Goal: Information Seeking & Learning: Learn about a topic

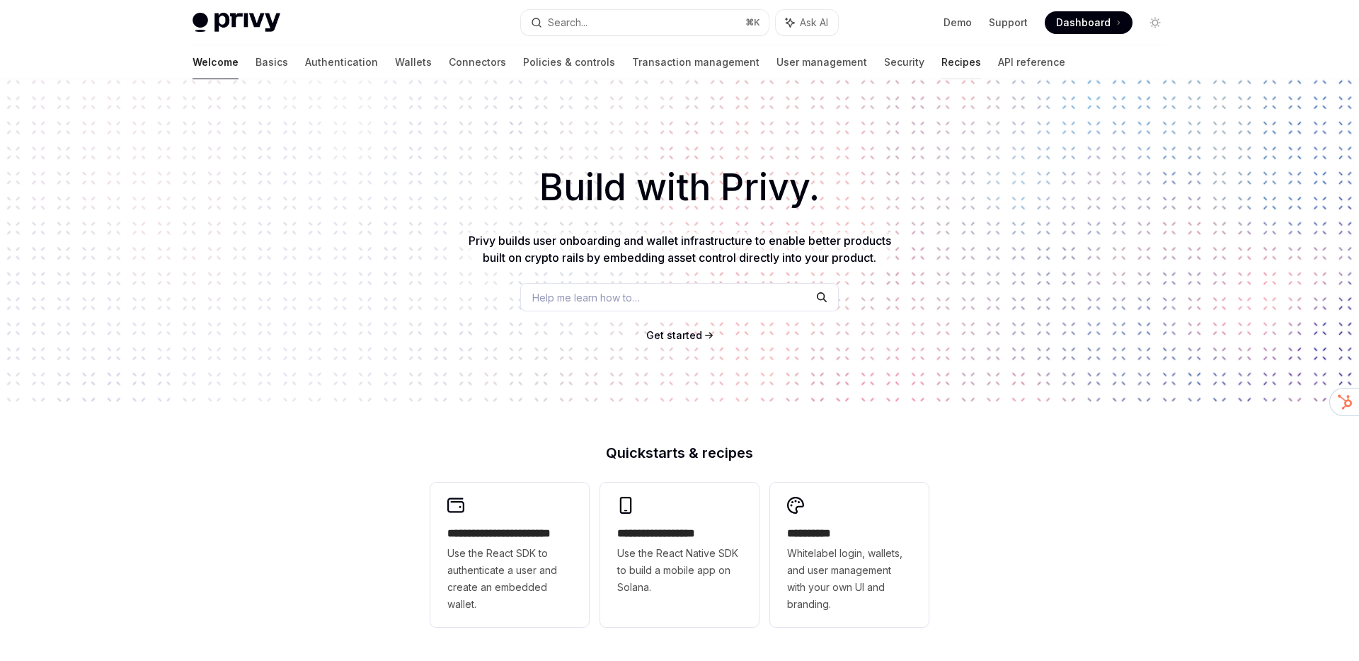
click at [942, 72] on link "Recipes" at bounding box center [962, 62] width 40 height 34
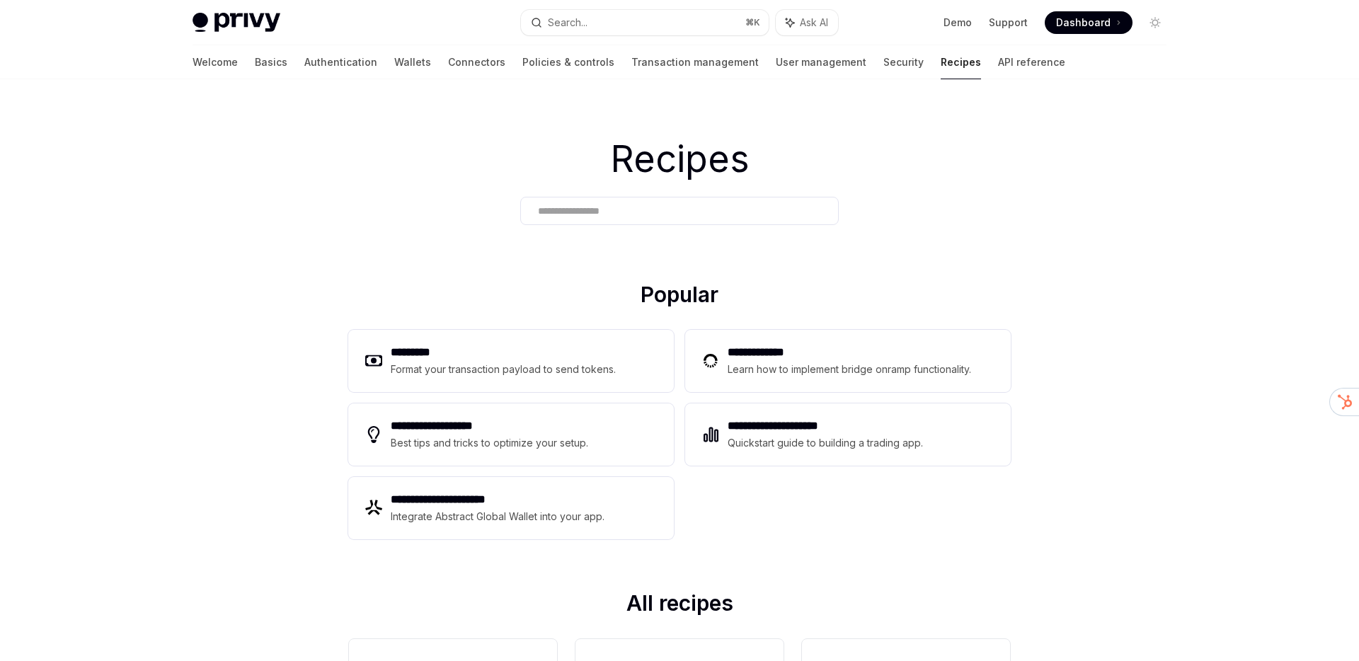
scroll to position [42, 0]
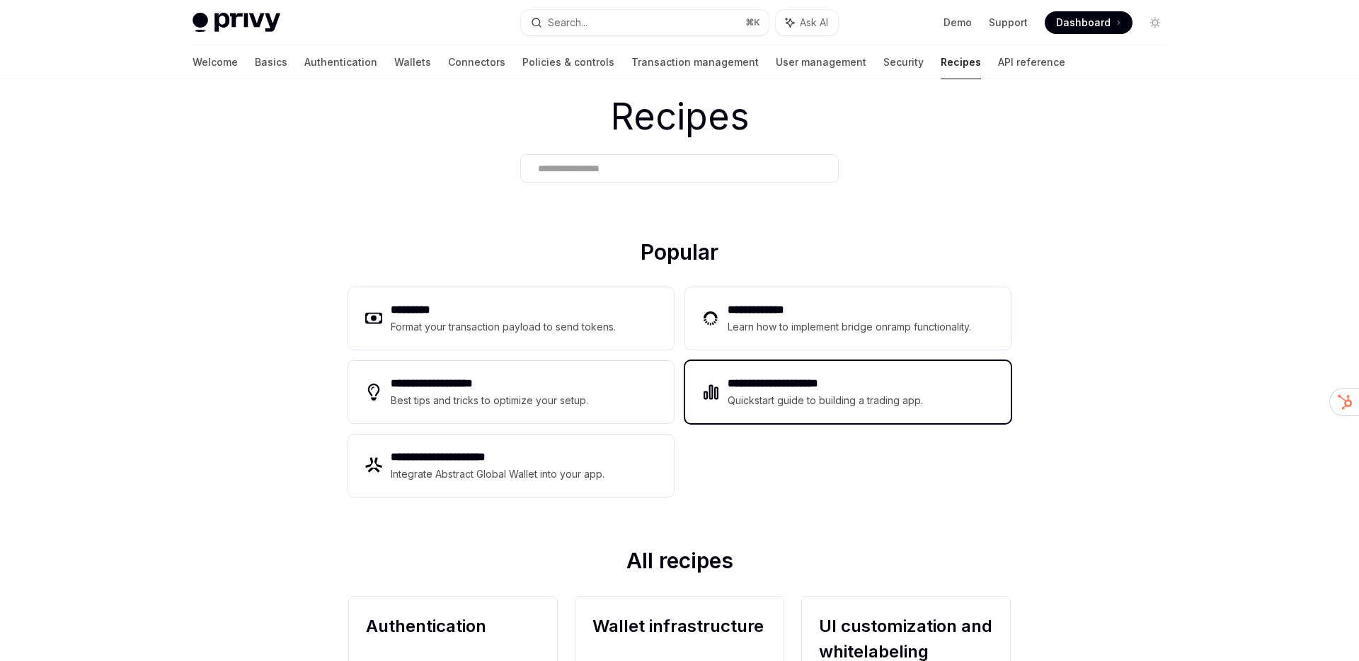
click at [801, 389] on h2 "**********" at bounding box center [826, 383] width 196 height 17
type textarea "*"
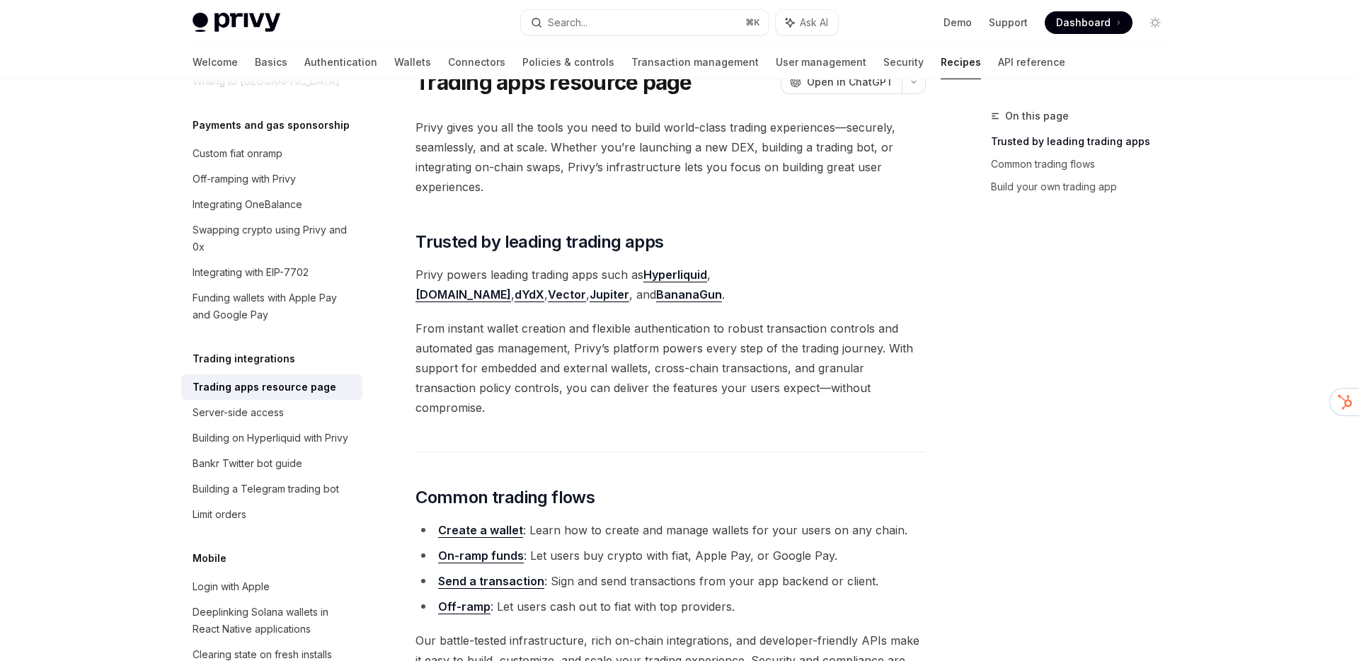
scroll to position [63, 0]
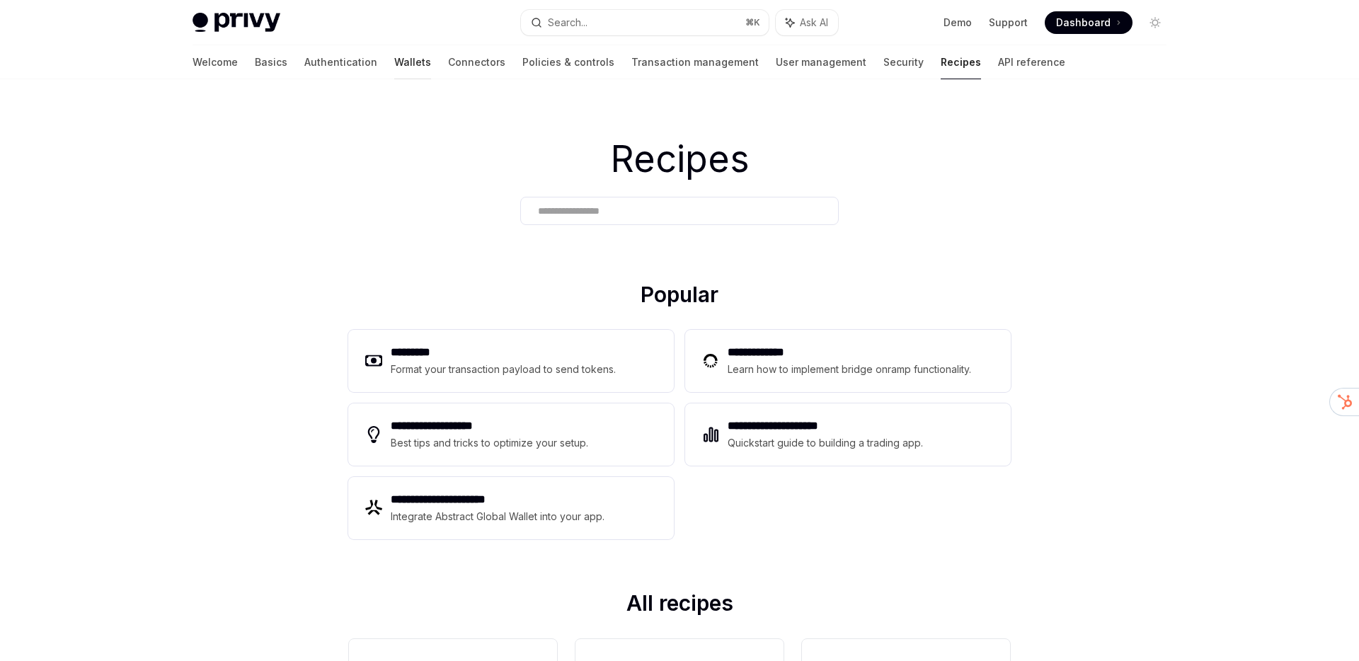
scroll to position [757, 0]
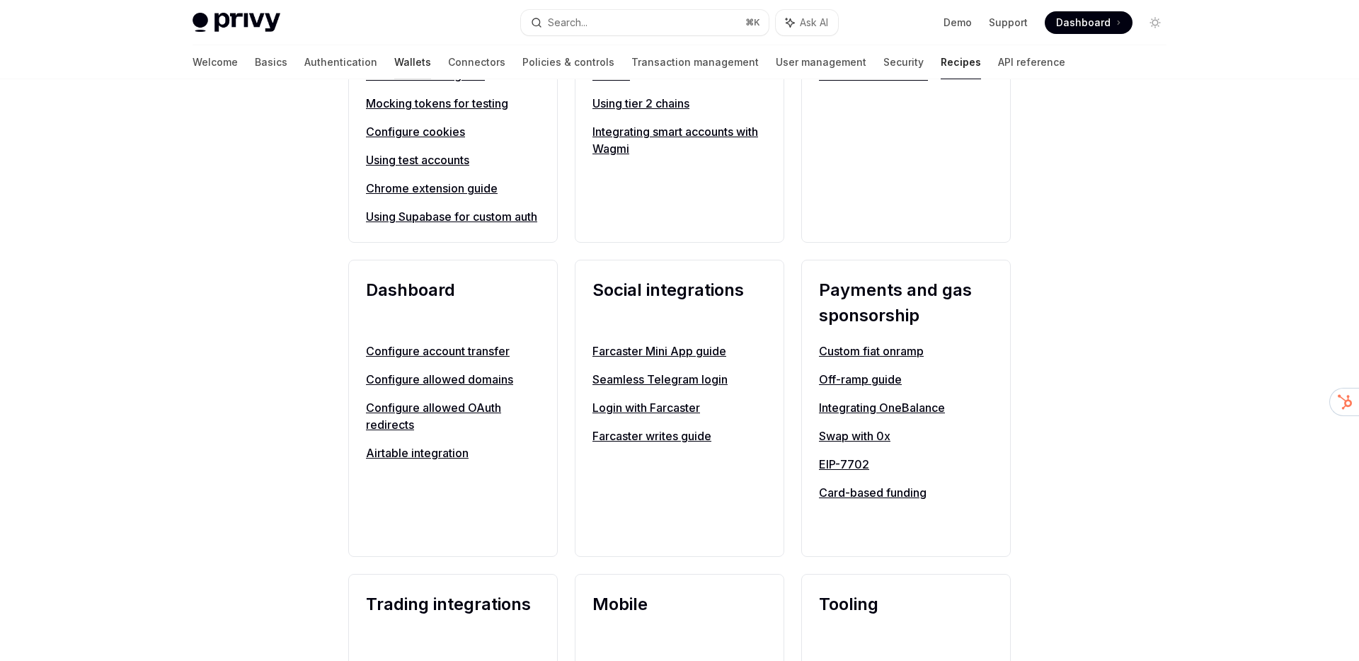
click at [394, 65] on link "Wallets" at bounding box center [412, 62] width 37 height 34
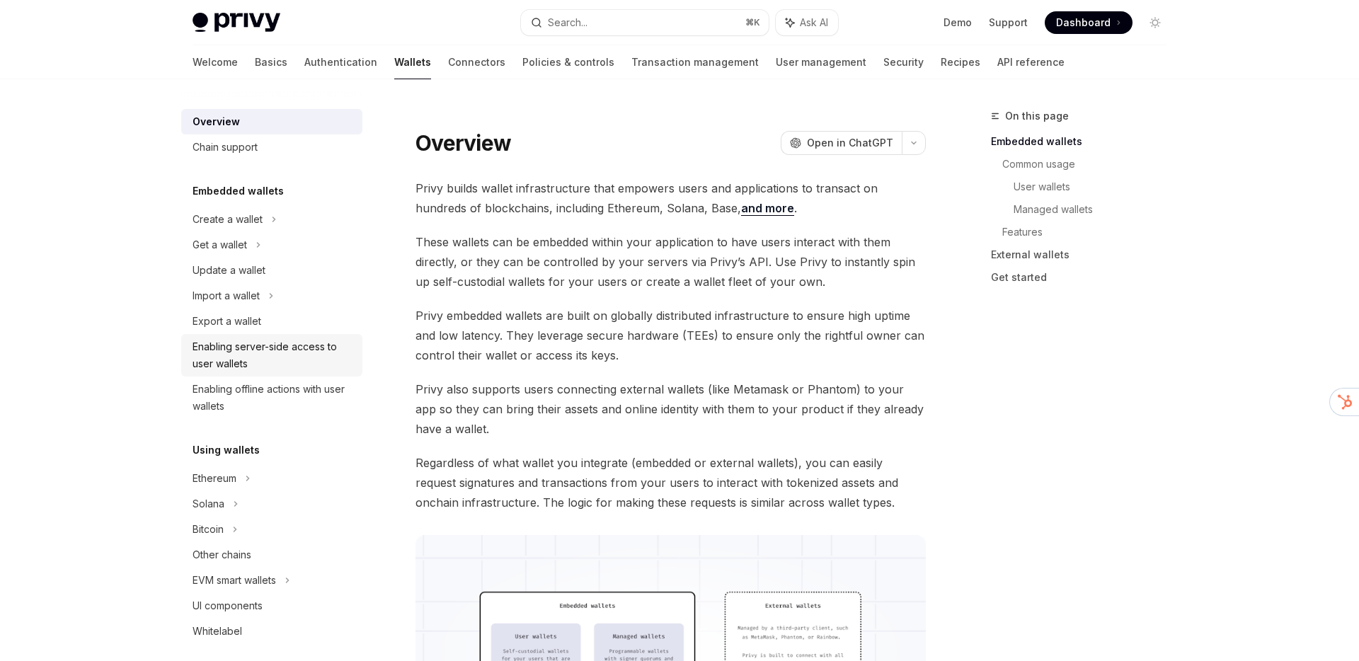
click at [275, 361] on div "Enabling server-side access to user wallets" at bounding box center [273, 355] width 161 height 34
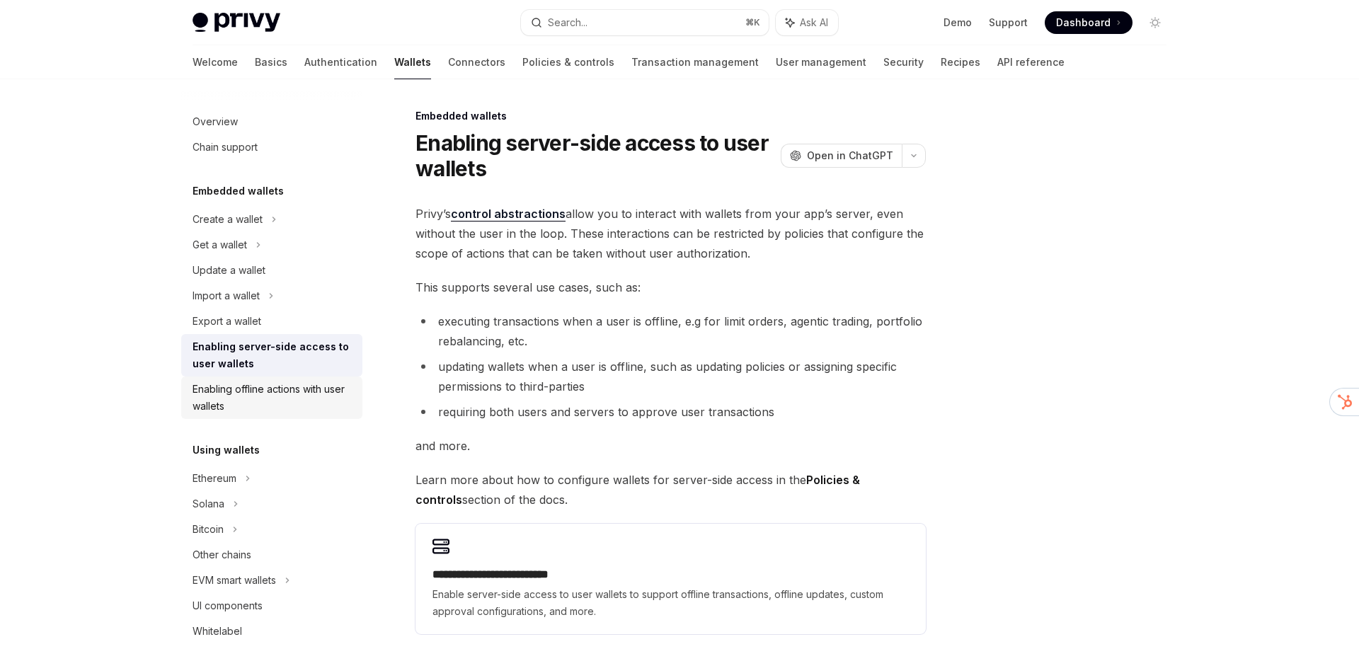
click at [278, 397] on div "Enabling offline actions with user wallets" at bounding box center [273, 398] width 161 height 34
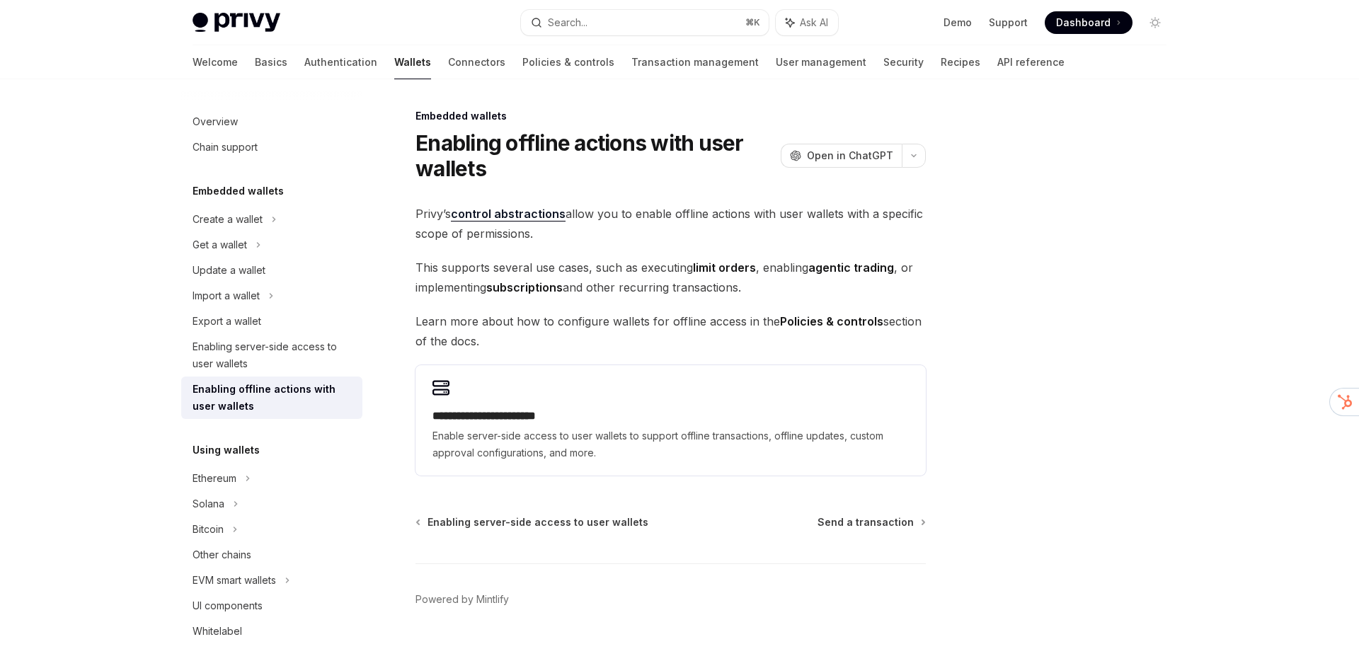
click at [515, 300] on div "**********" at bounding box center [671, 340] width 511 height 272
click at [523, 63] on link "Policies & controls" at bounding box center [569, 62] width 92 height 34
type textarea "*"
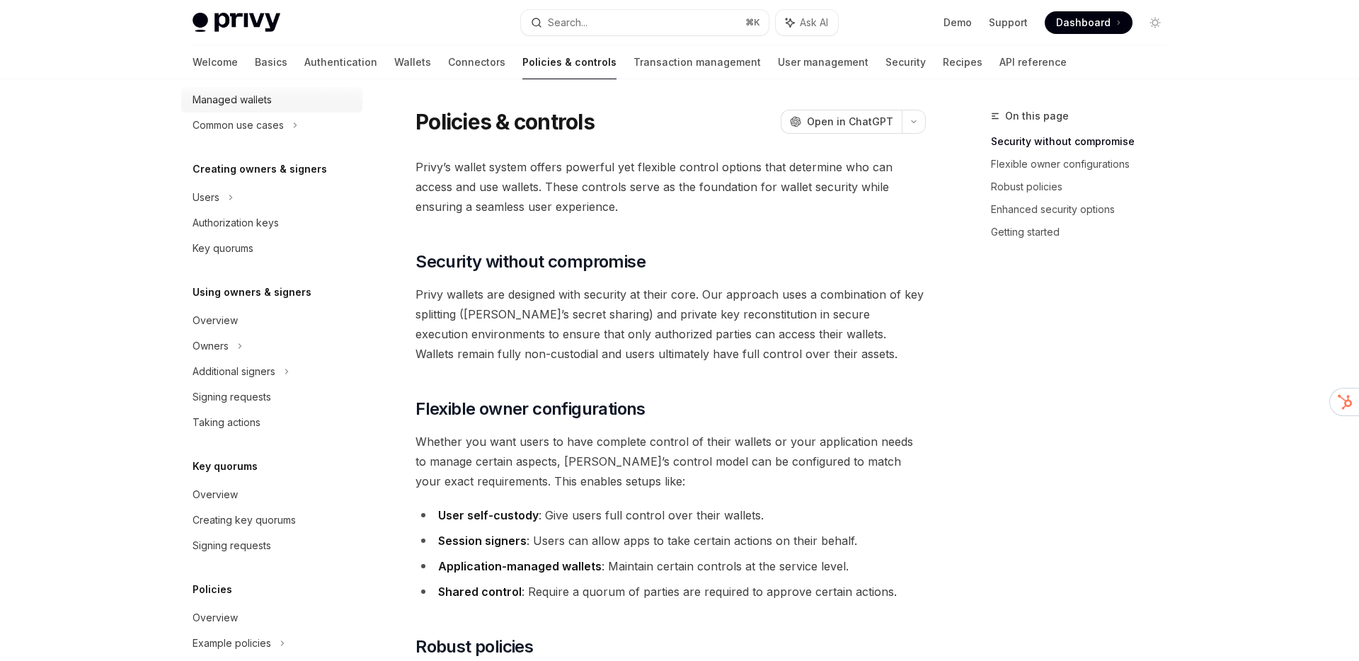
scroll to position [336, 0]
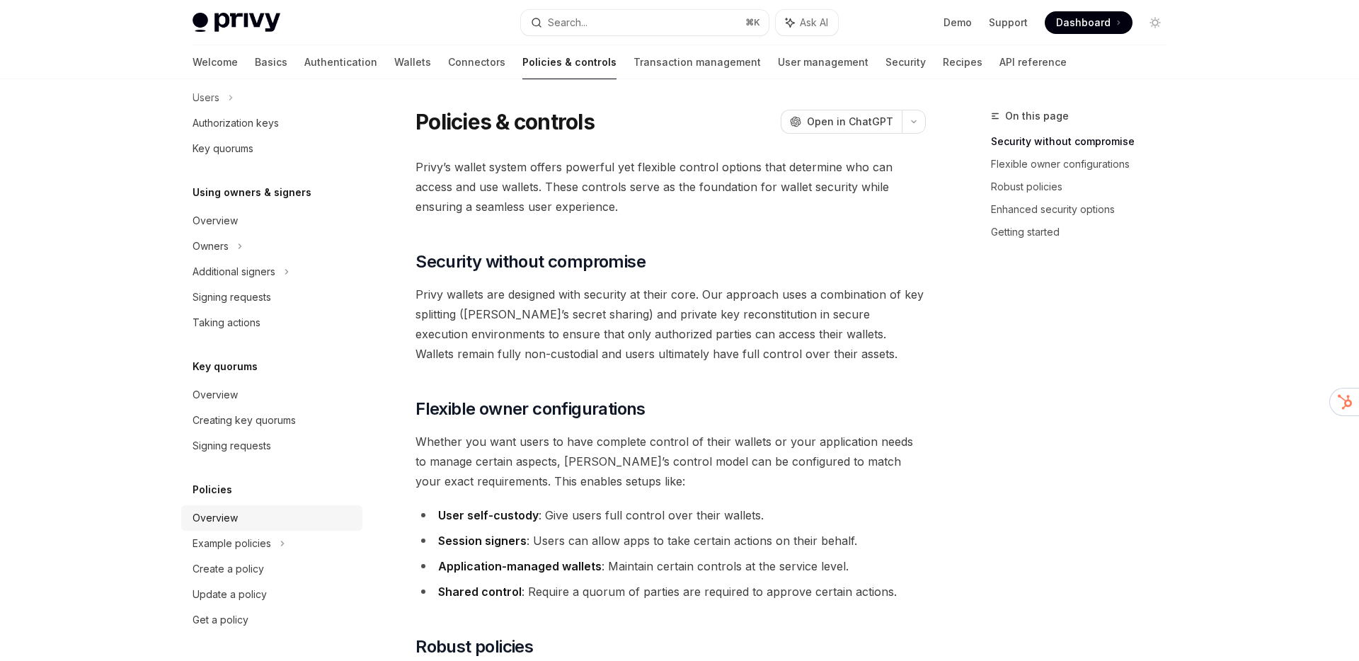
click at [249, 529] on link "Overview" at bounding box center [271, 518] width 181 height 25
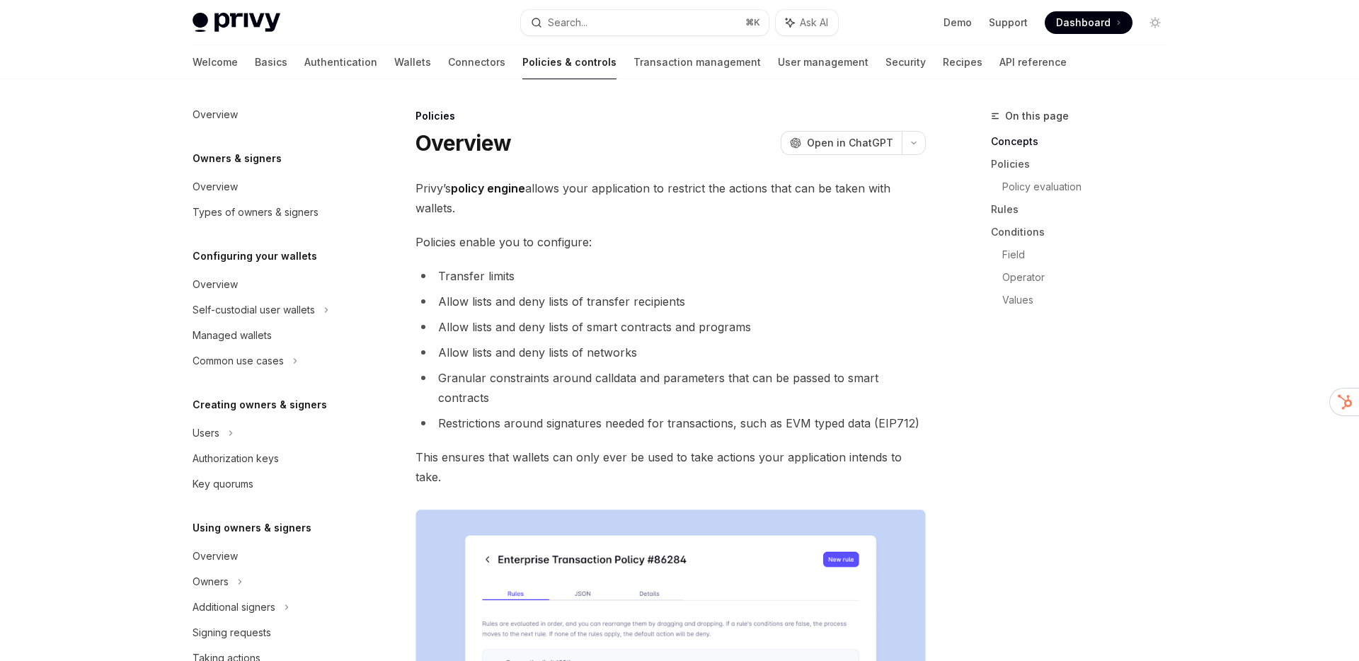
scroll to position [336, 0]
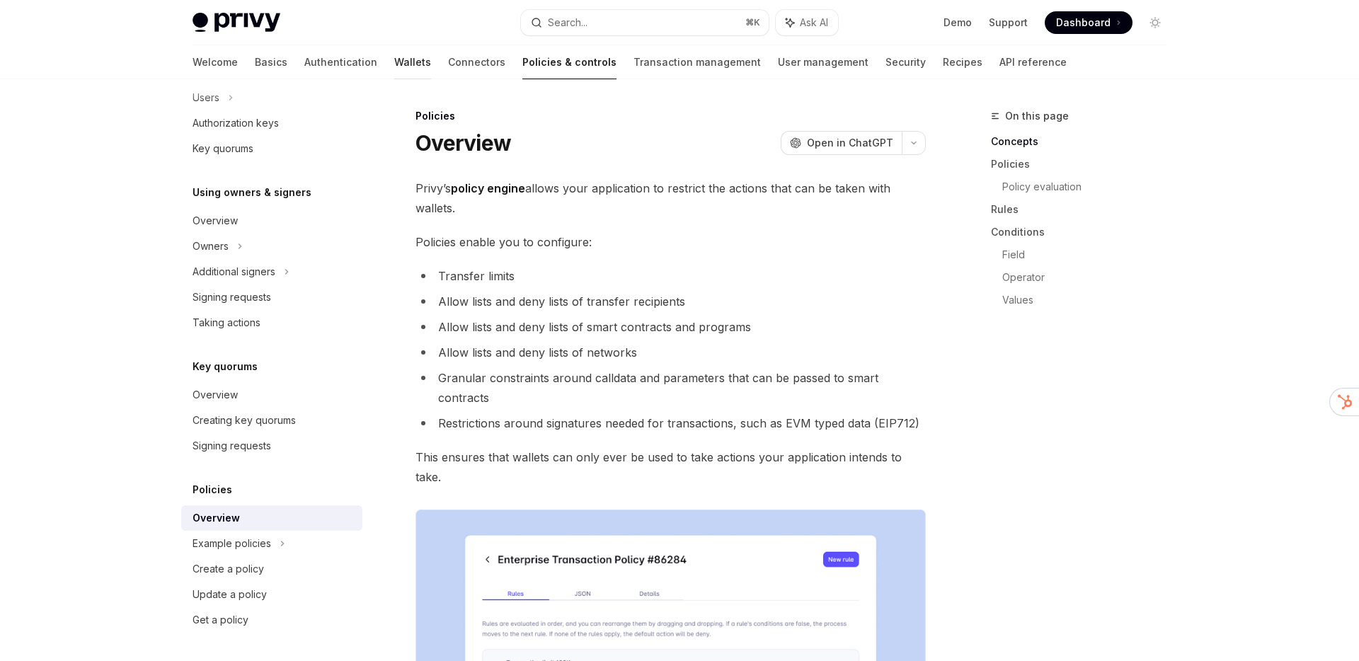
click at [394, 57] on link "Wallets" at bounding box center [412, 62] width 37 height 34
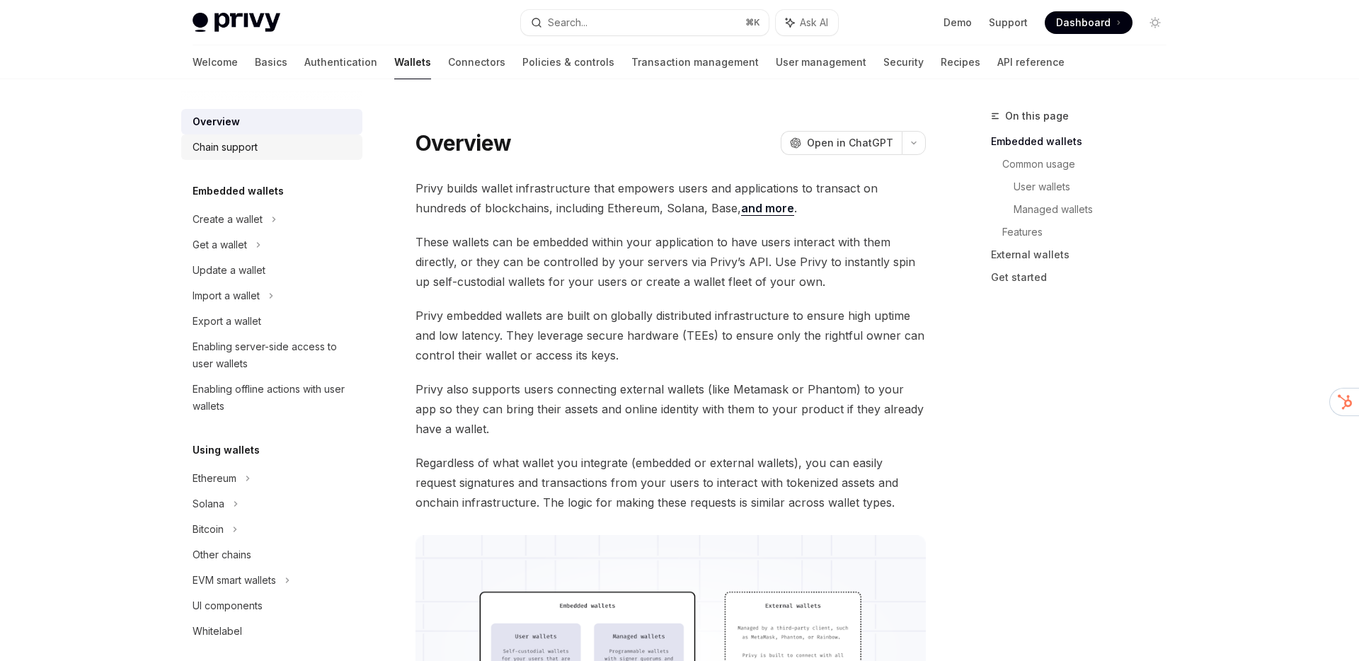
click at [244, 139] on div "Chain support" at bounding box center [225, 147] width 65 height 17
type textarea "*"
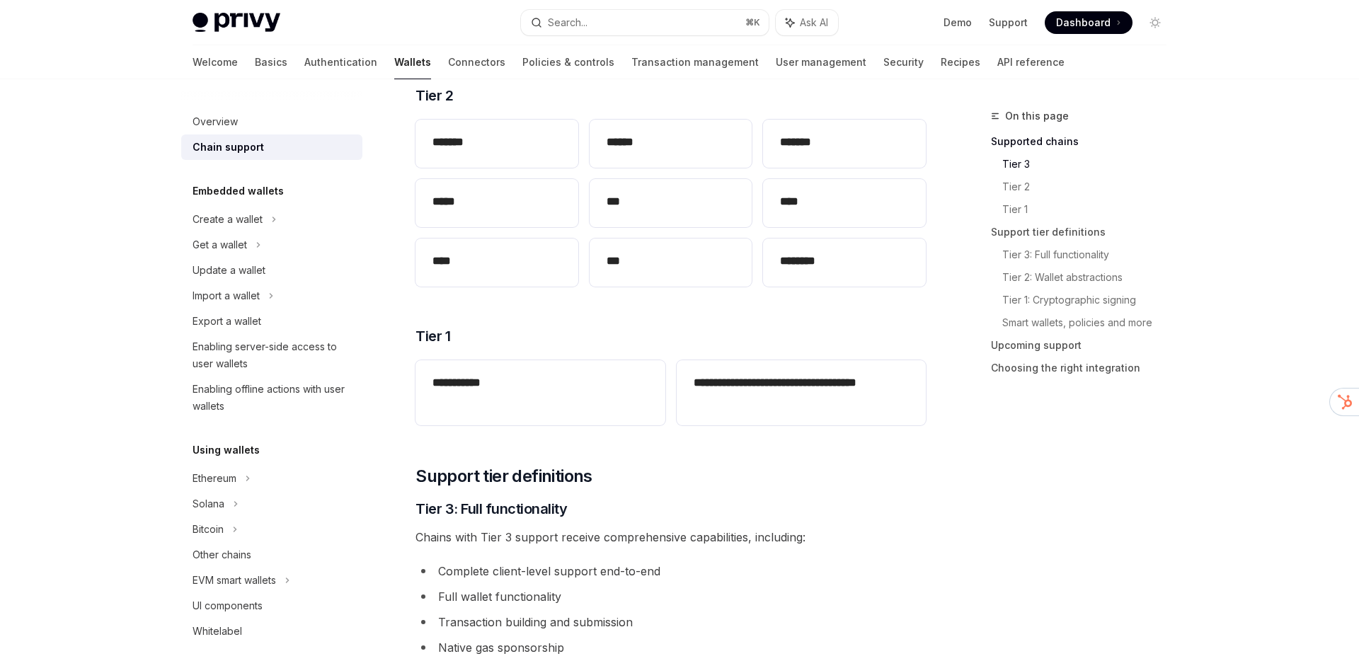
scroll to position [441, 0]
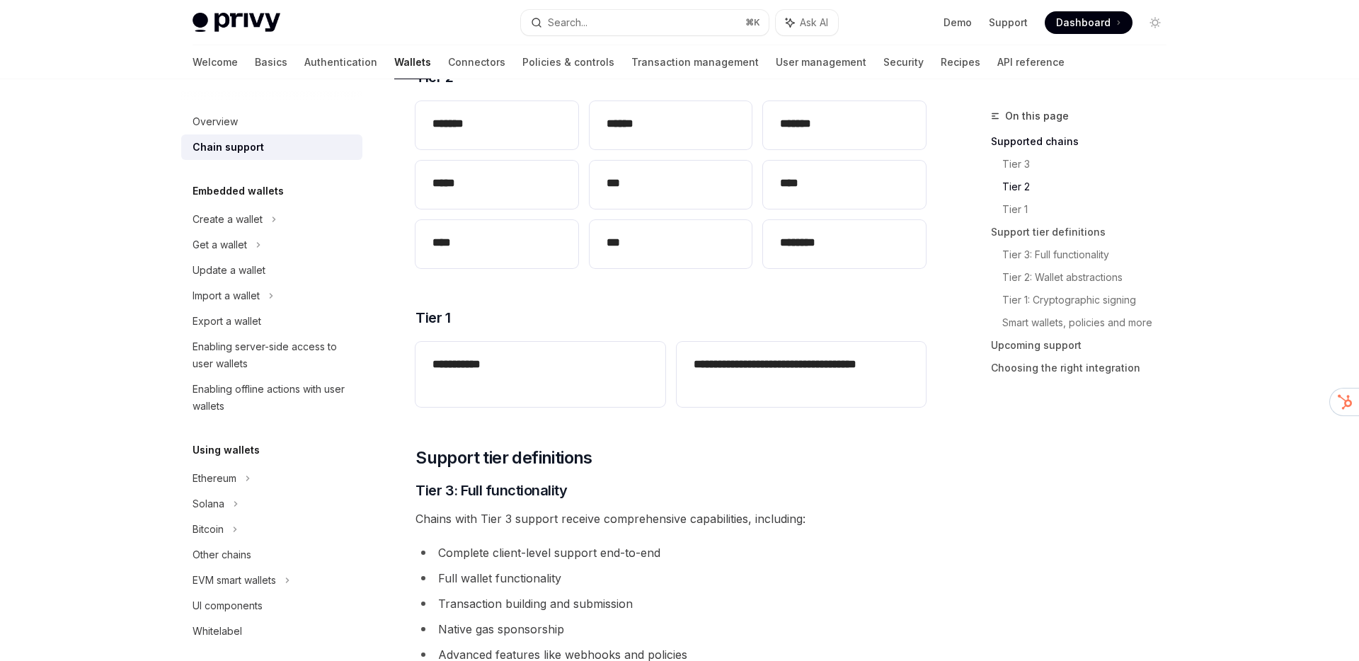
scroll to position [441, 0]
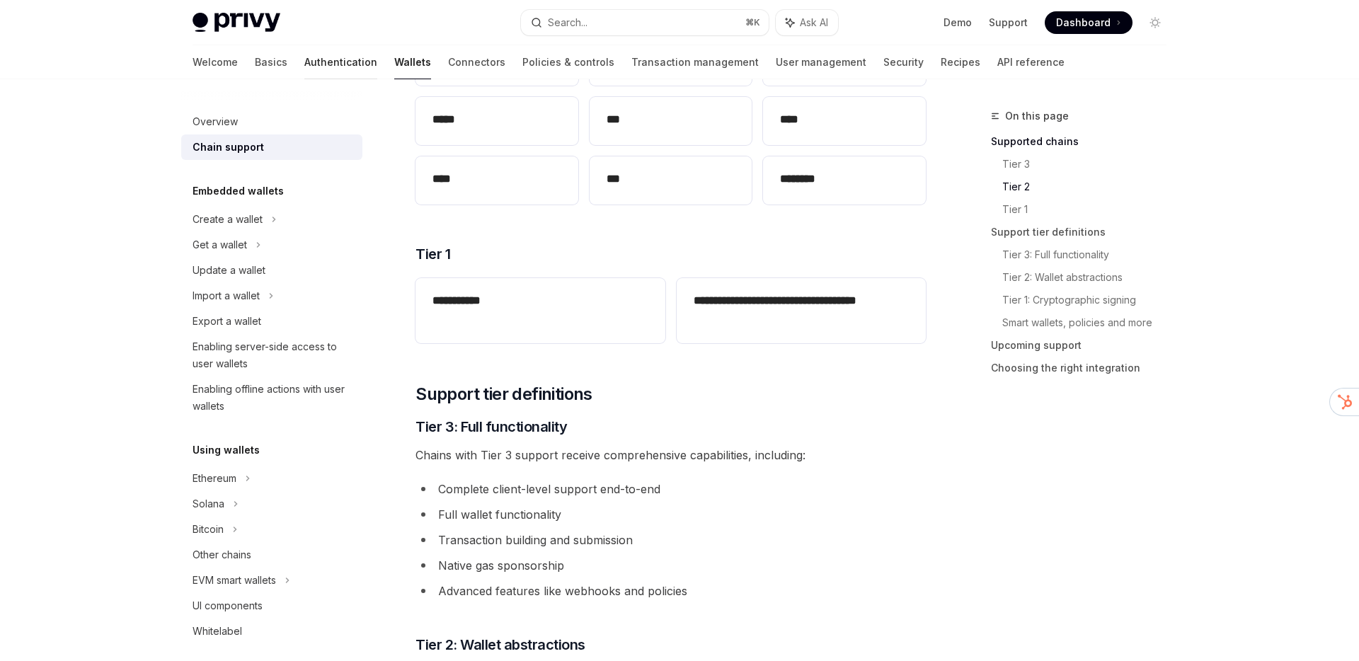
click at [304, 55] on link "Authentication" at bounding box center [340, 62] width 73 height 34
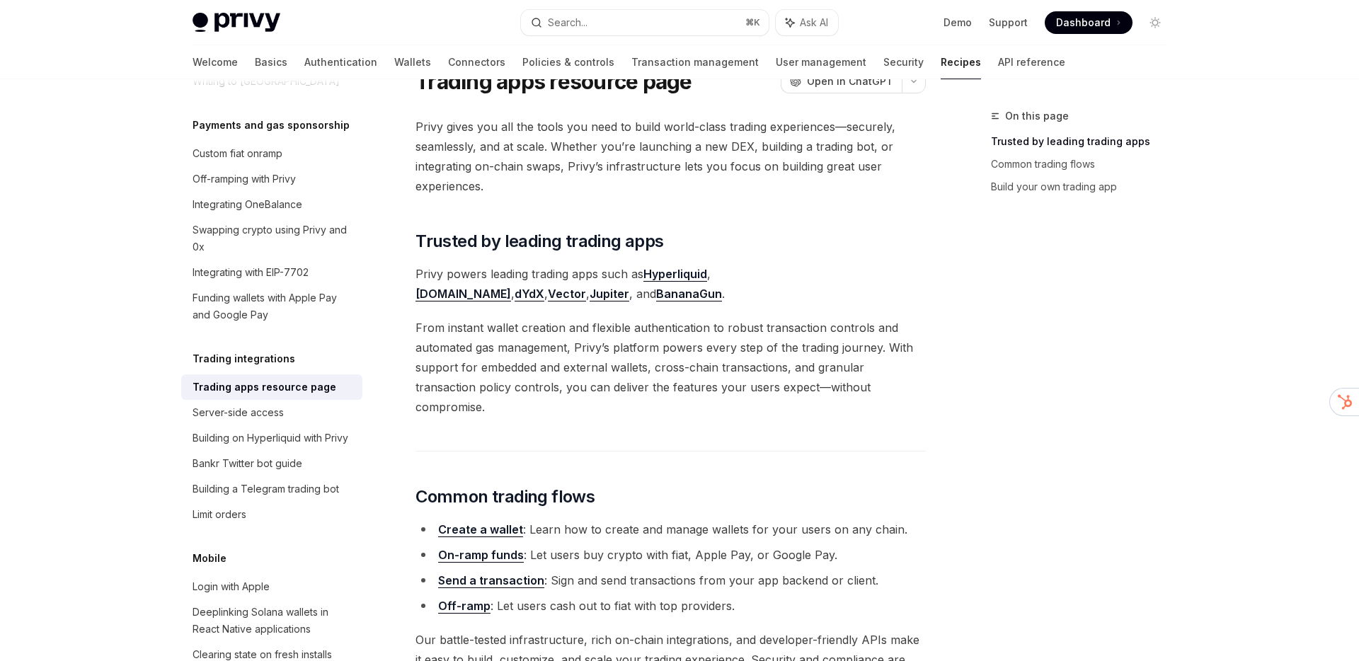
scroll to position [63, 0]
click at [394, 62] on link "Wallets" at bounding box center [412, 62] width 37 height 34
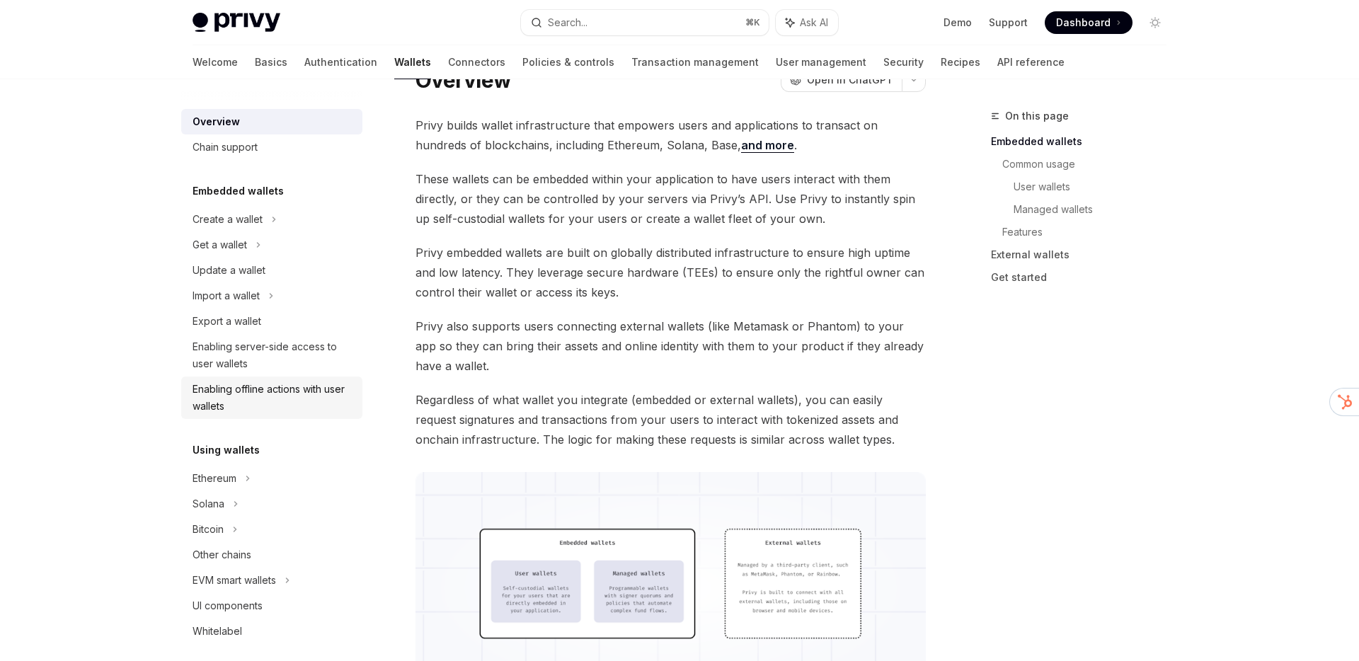
click at [289, 391] on div "Enabling offline actions with user wallets" at bounding box center [273, 398] width 161 height 34
type textarea "*"
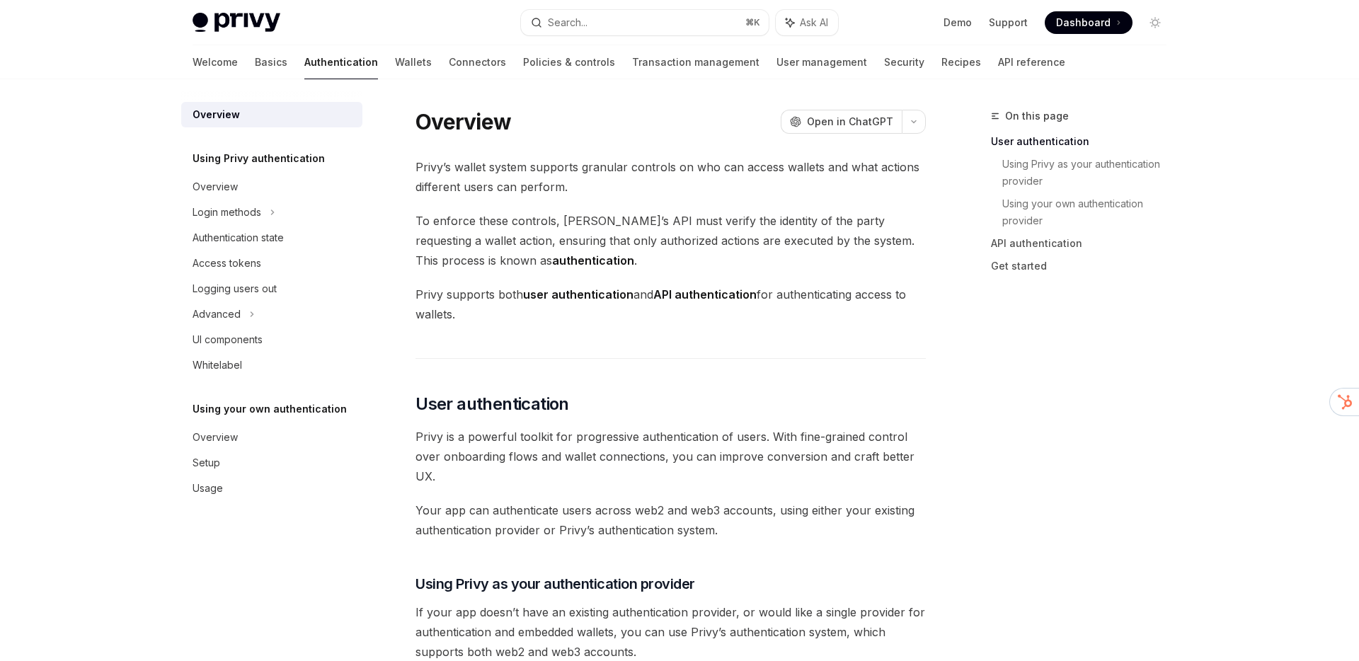
scroll to position [6, 0]
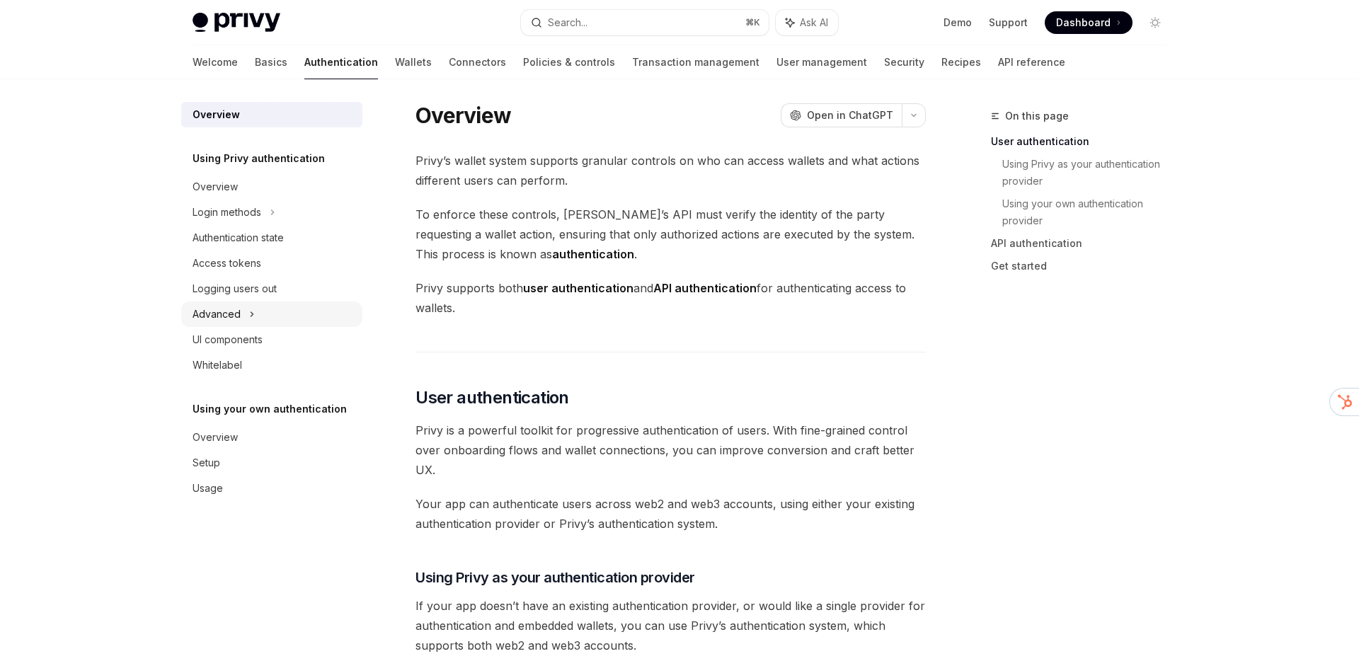
click at [242, 309] on div "Advanced" at bounding box center [271, 314] width 181 height 25
click at [228, 333] on div "MFA" at bounding box center [271, 339] width 181 height 25
type textarea "*"
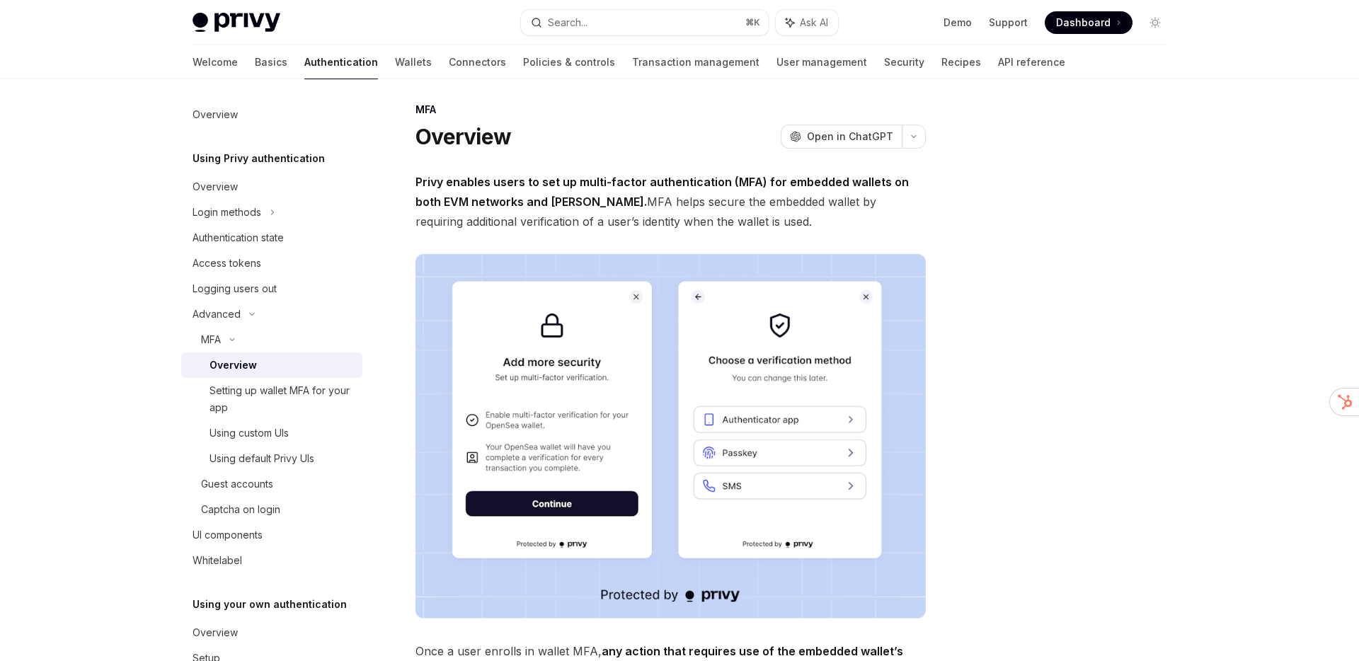
click at [1133, 305] on div at bounding box center [1070, 385] width 215 height 554
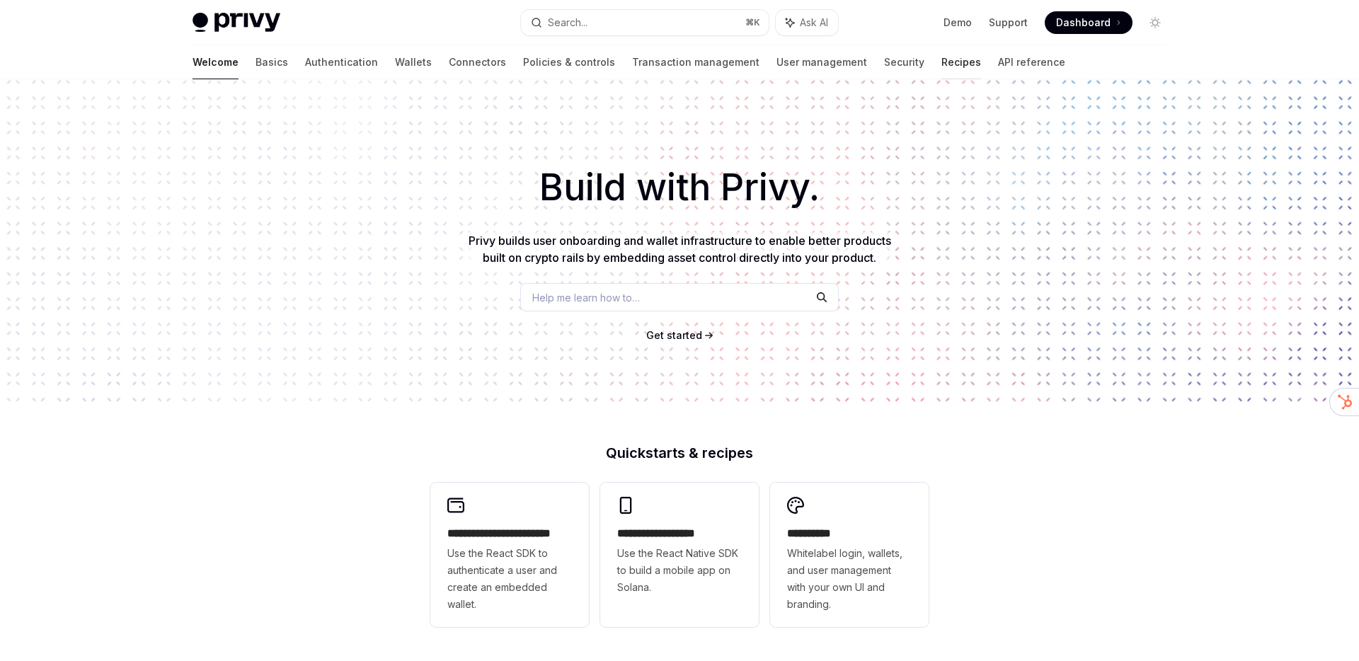
click at [942, 64] on link "Recipes" at bounding box center [962, 62] width 40 height 34
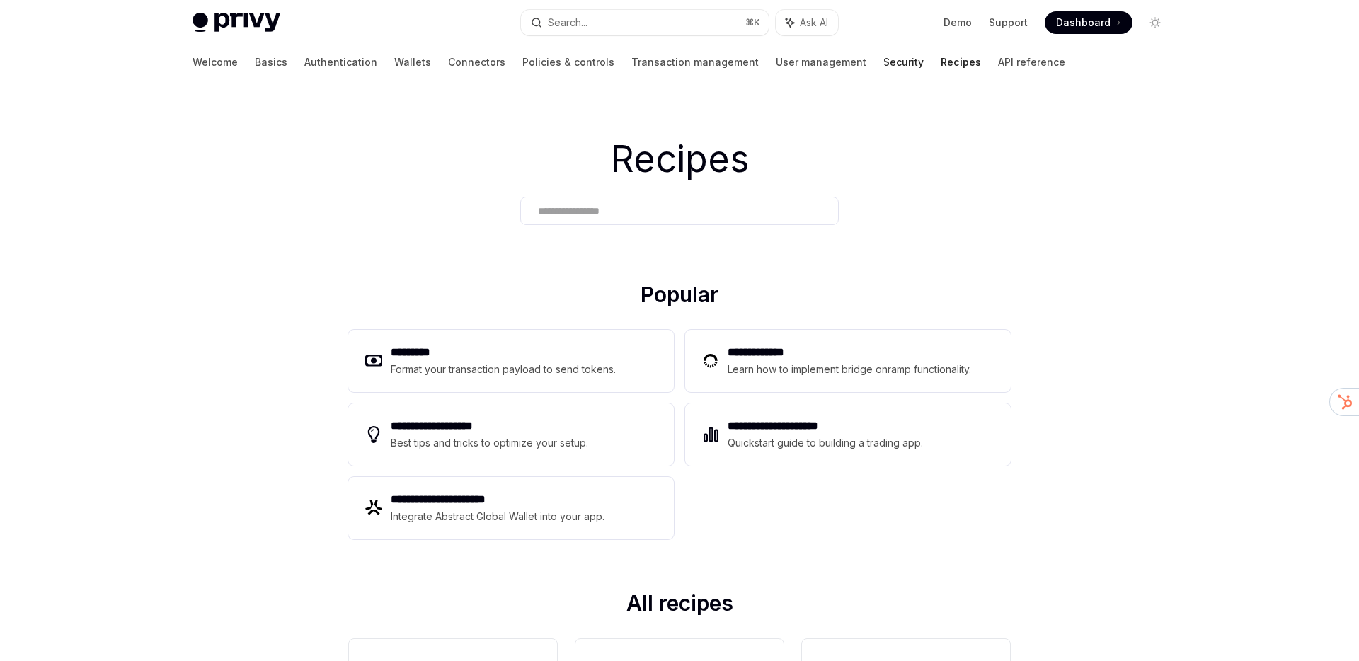
click at [884, 58] on link "Security" at bounding box center [904, 62] width 40 height 34
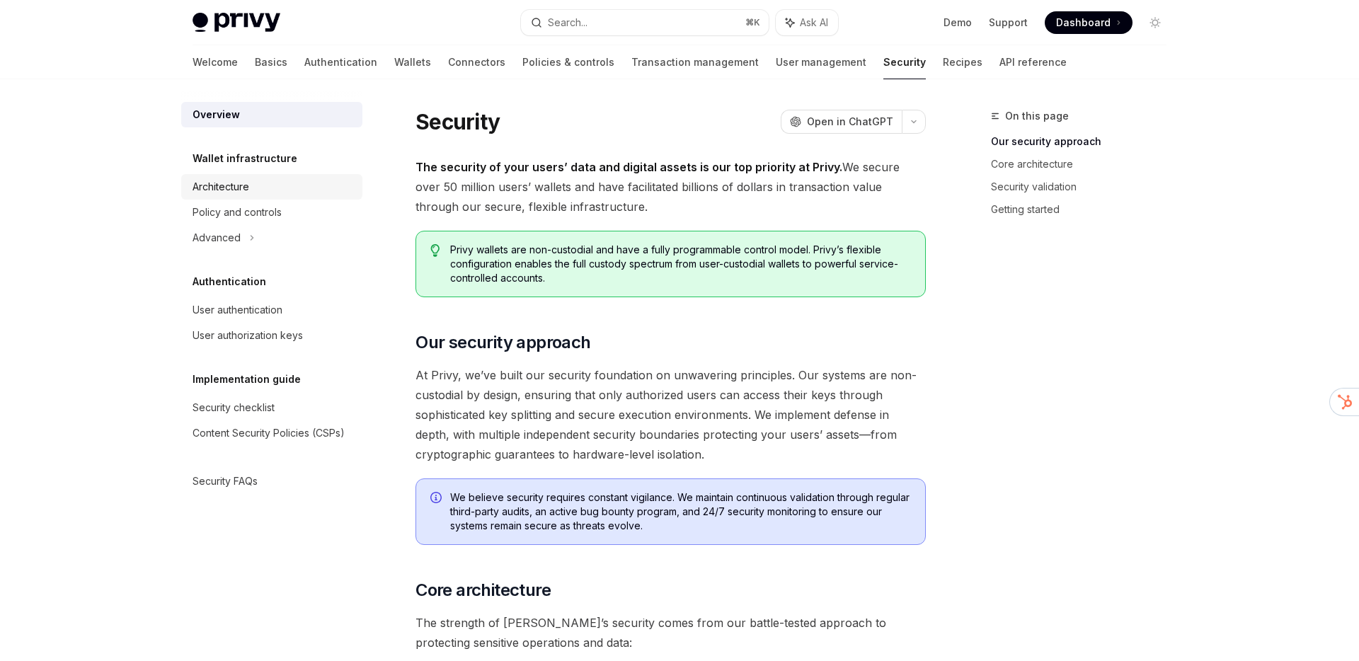
click at [260, 180] on div "Architecture" at bounding box center [273, 186] width 161 height 17
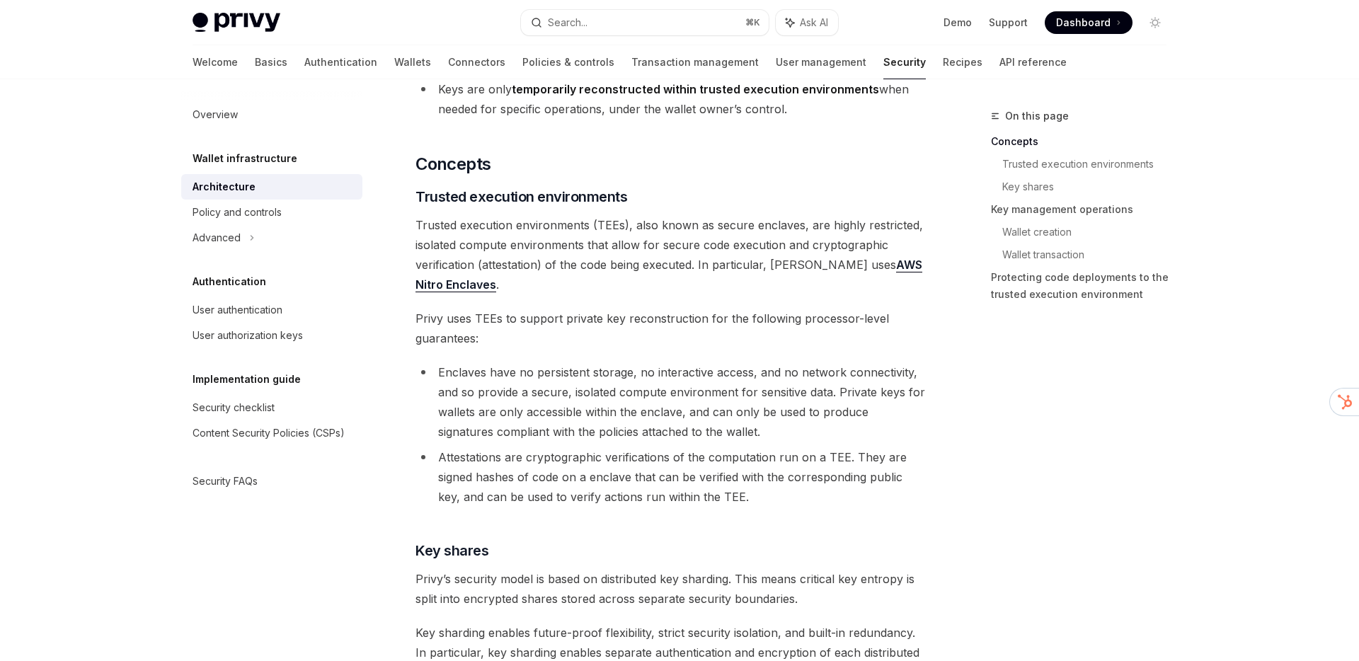
click at [574, 249] on span "Trusted execution environments (TEEs), also known as secure enclaves, are highl…" at bounding box center [671, 254] width 511 height 79
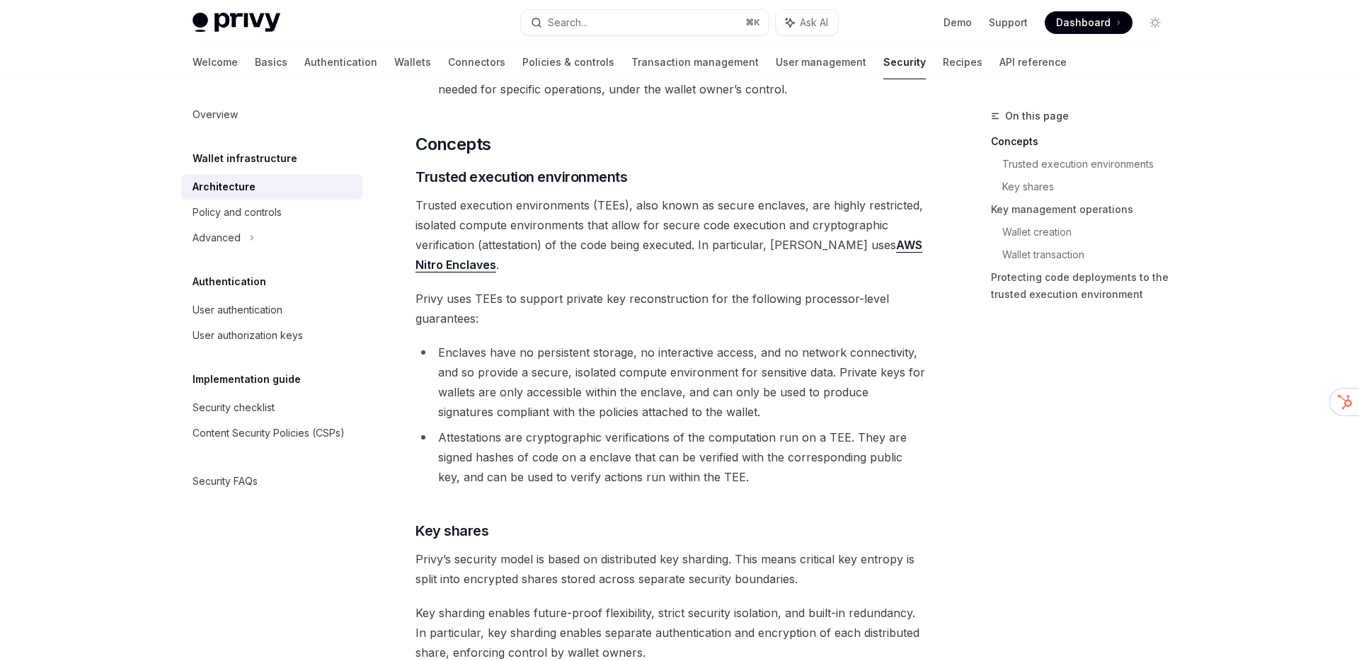
scroll to position [225, 0]
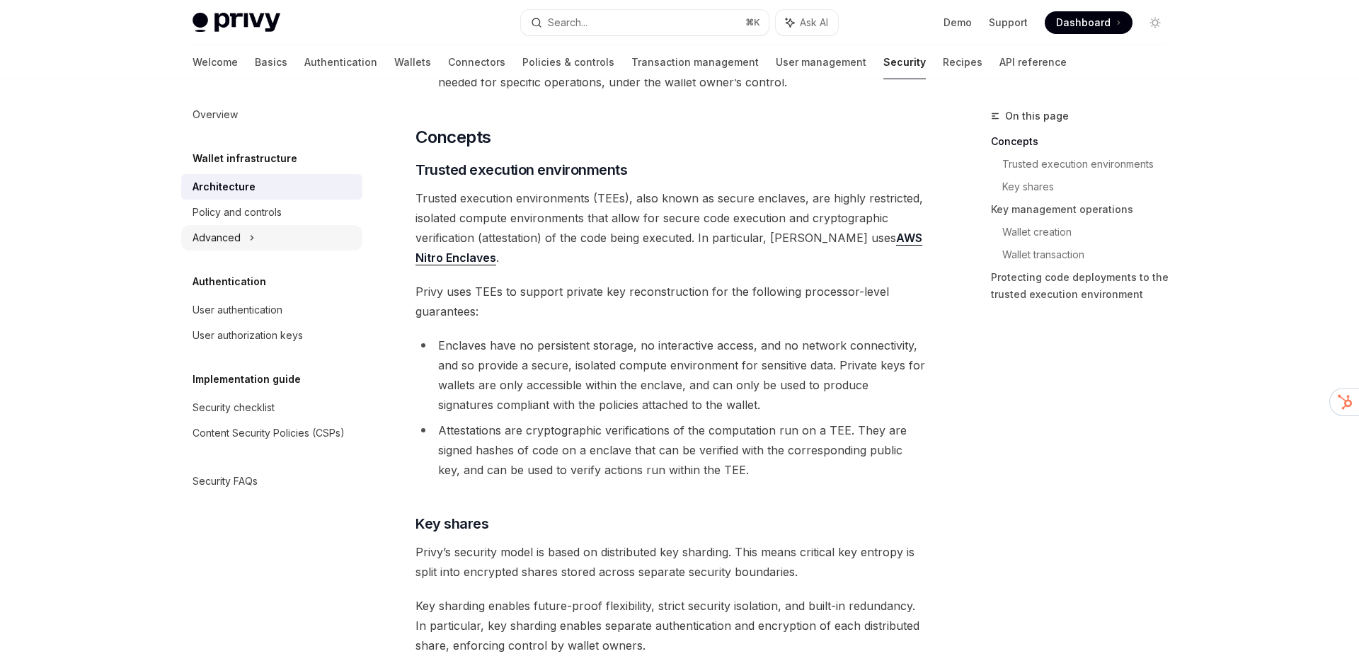
click at [241, 235] on div "Advanced" at bounding box center [271, 237] width 181 height 25
type textarea "*"
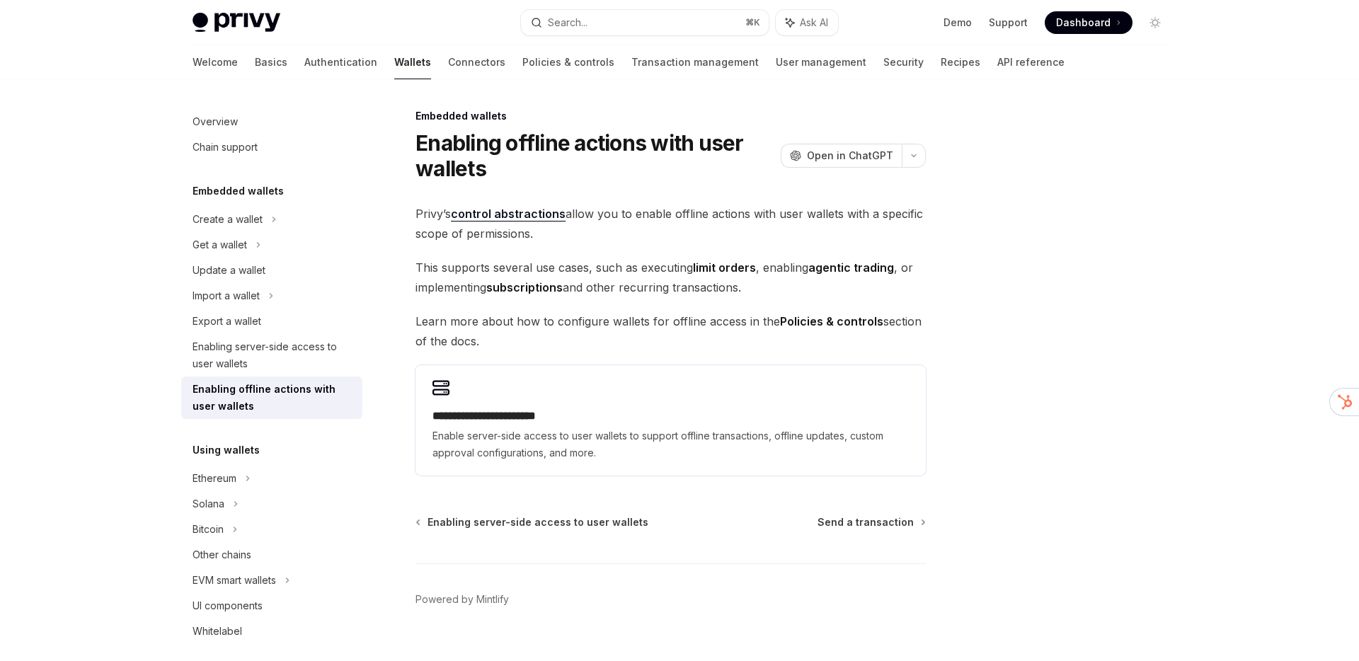
scroll to position [25, 0]
